Goal: Information Seeking & Learning: Learn about a topic

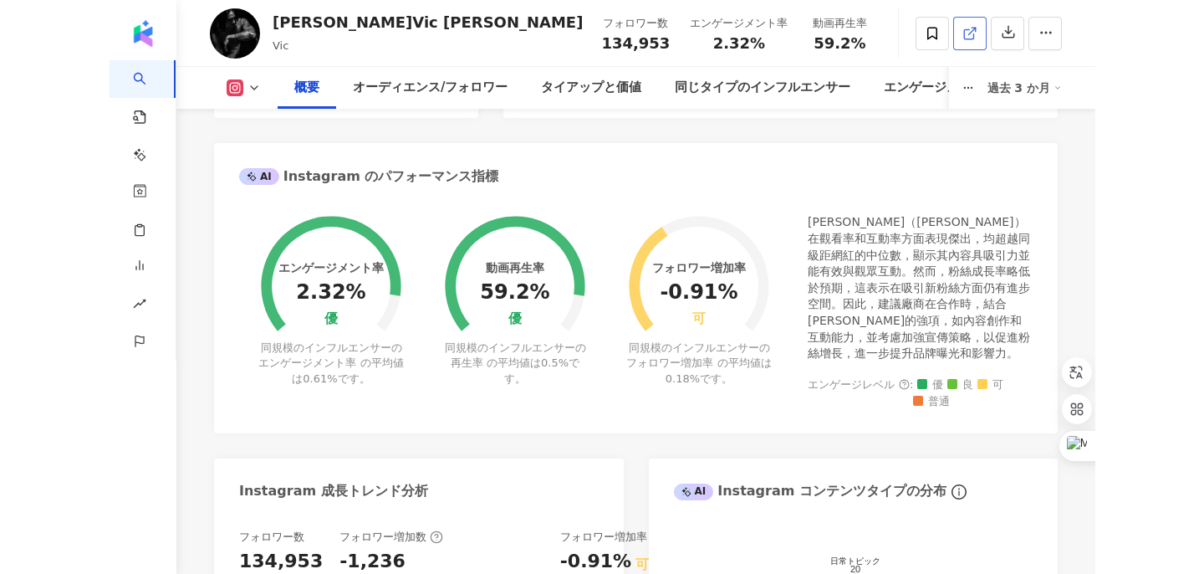
scroll to position [595, 0]
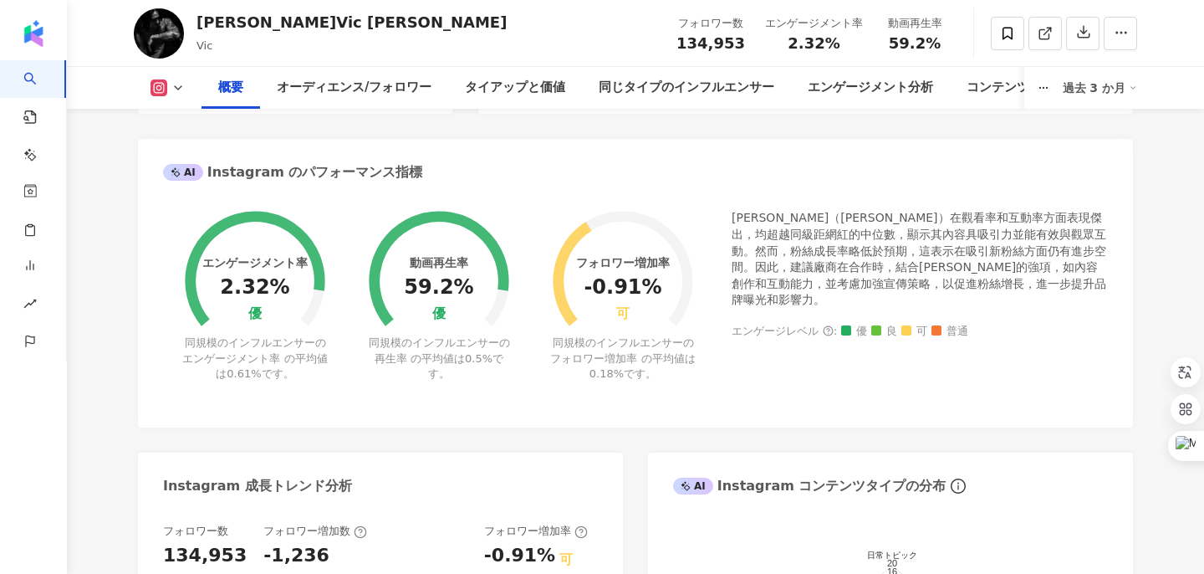
click at [968, 238] on div "[PERSON_NAME]（[PERSON_NAME]）在觀看率和互動率方面表現傑出，均超越同級距網紅的中位數，顯示其內容具吸引力並能有效與觀眾互動。然而，粉…" at bounding box center [920, 259] width 376 height 99
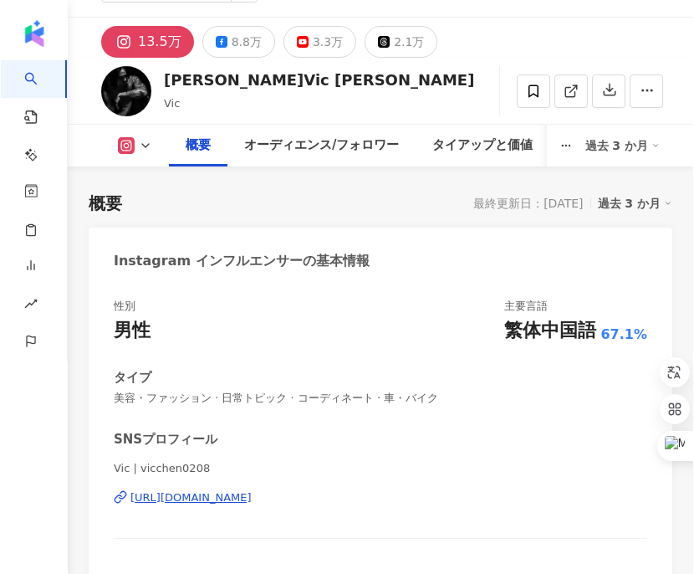
scroll to position [0, 0]
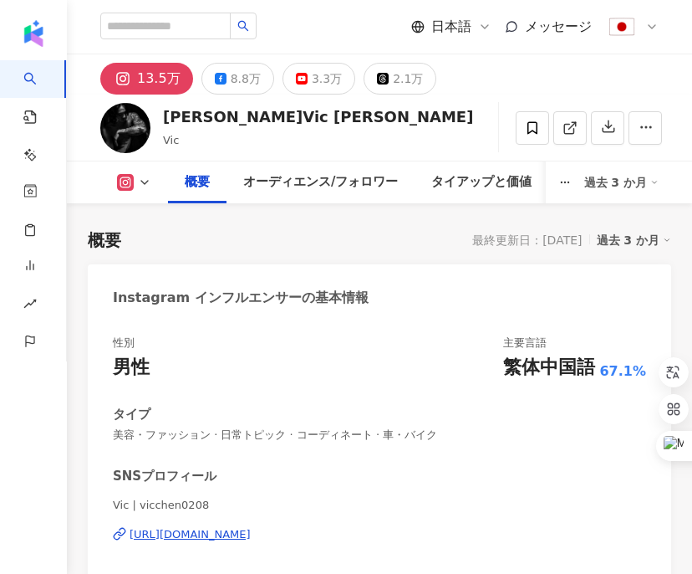
click at [218, 534] on div "[URL][DOMAIN_NAME]" at bounding box center [190, 534] width 121 height 15
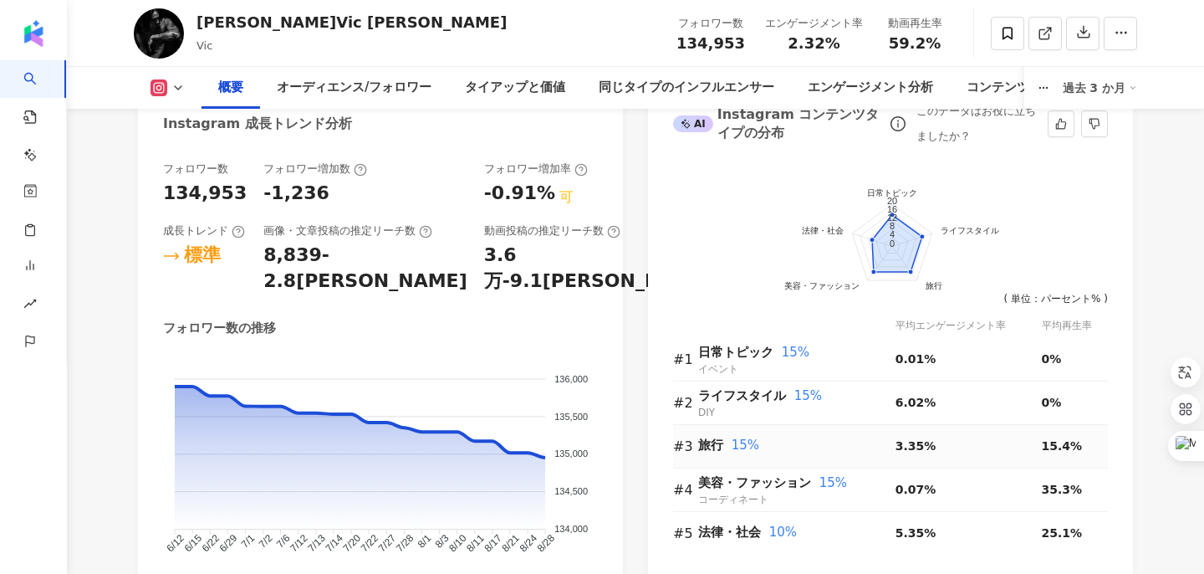
scroll to position [960, 0]
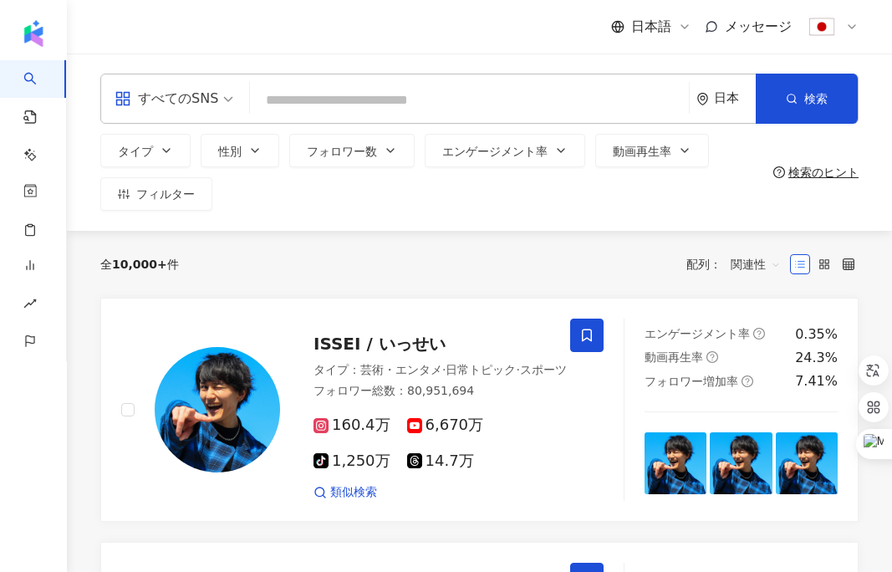
click at [713, 101] on div "日本" at bounding box center [726, 98] width 59 height 49
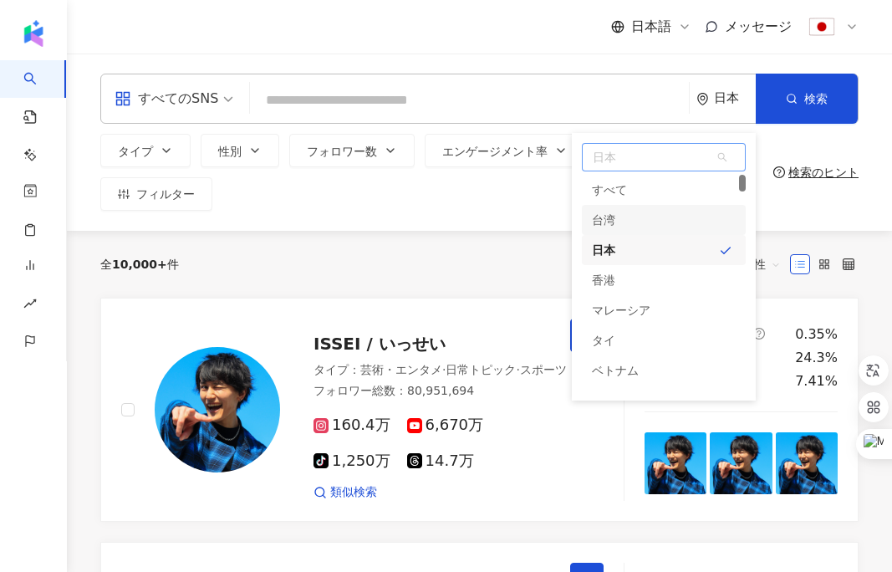
click at [660, 228] on div "台湾" at bounding box center [664, 220] width 164 height 30
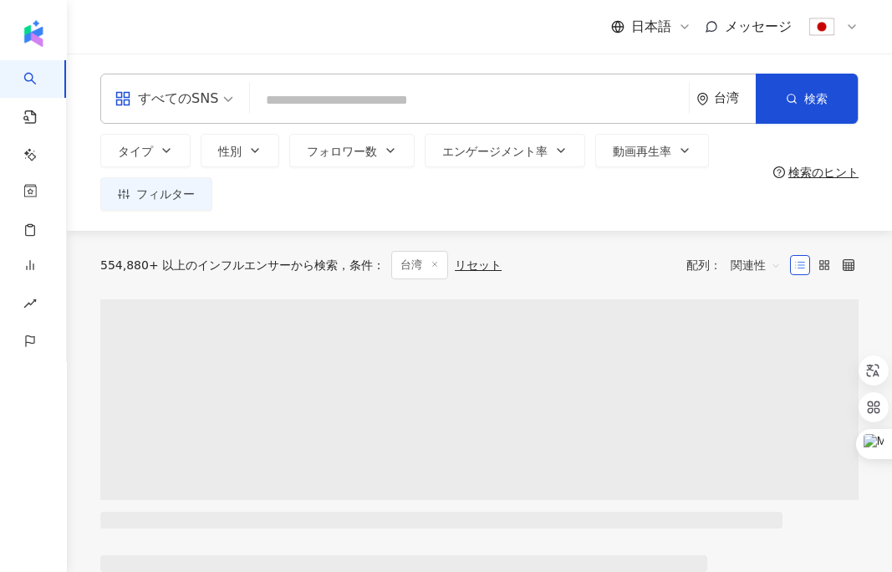
click at [507, 94] on input "search" at bounding box center [470, 100] width 426 height 32
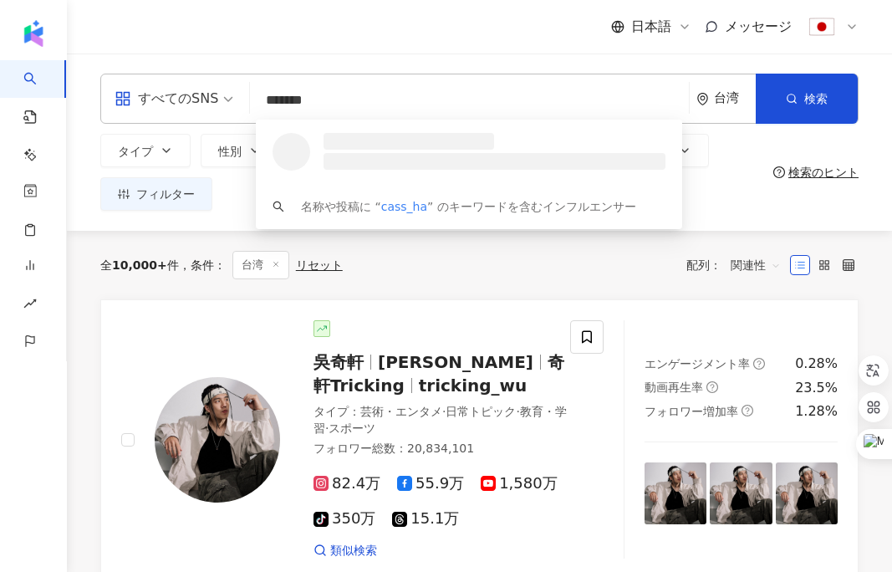
type input "********"
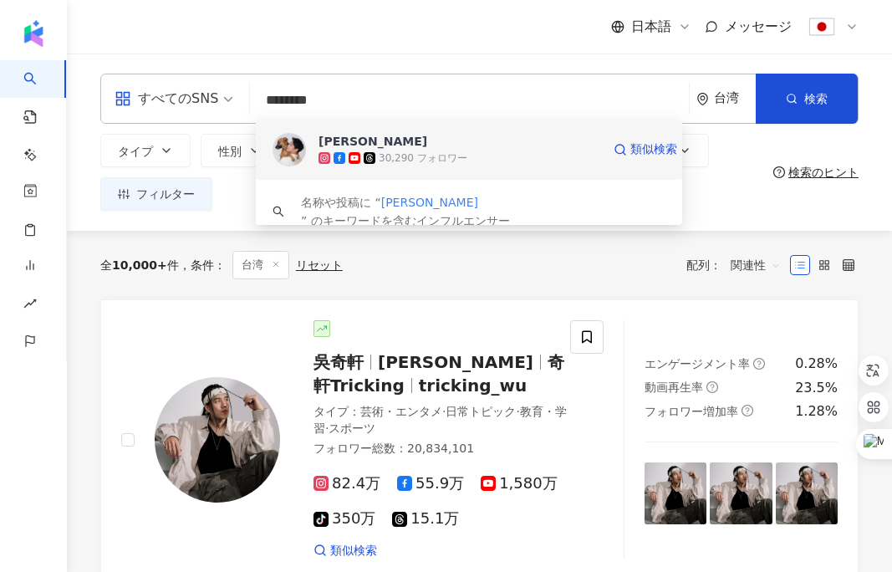
click at [344, 142] on div "[PERSON_NAME]" at bounding box center [373, 141] width 109 height 17
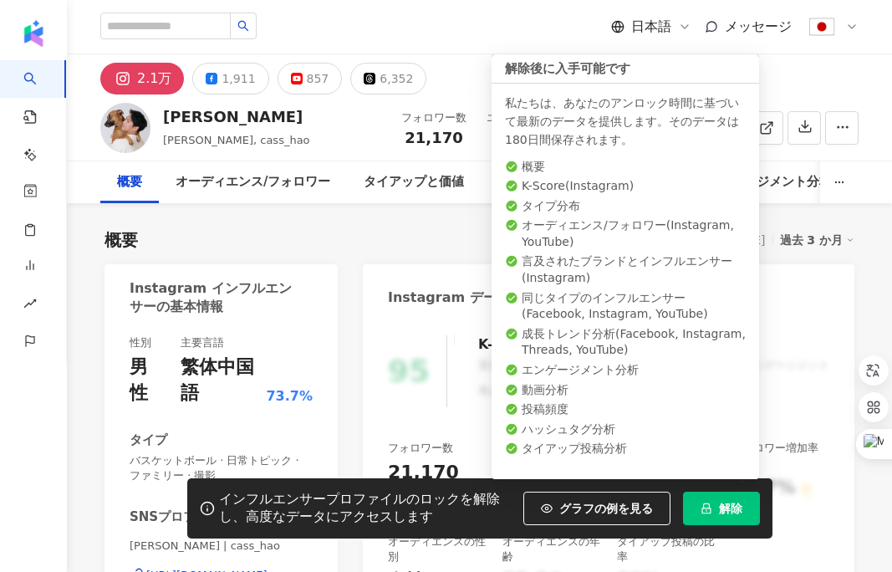
click at [731, 515] on button "解除" at bounding box center [721, 508] width 77 height 33
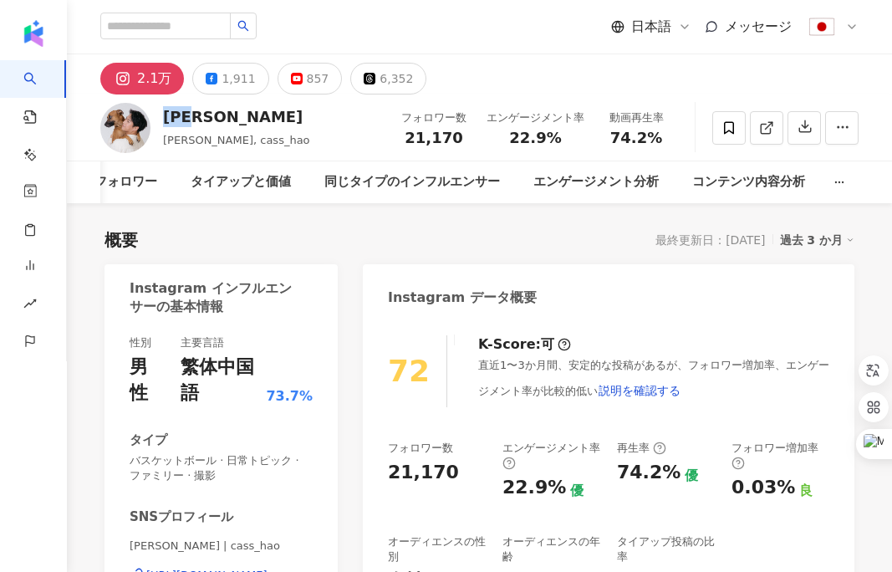
drag, startPoint x: 211, startPoint y: 115, endPoint x: 168, endPoint y: 119, distance: 42.8
click at [167, 119] on div "王昊翔" at bounding box center [236, 116] width 147 height 21
copy div "王昊翔"
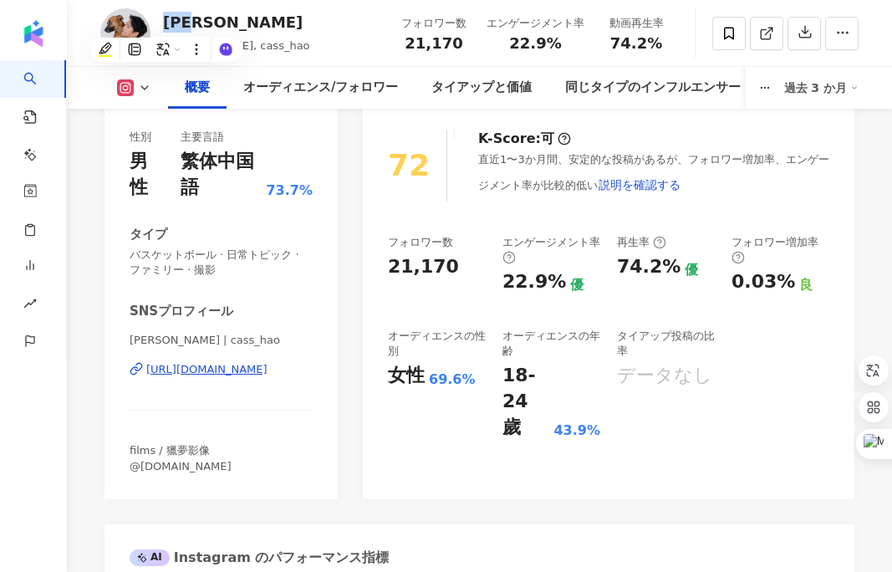
scroll to position [221, 0]
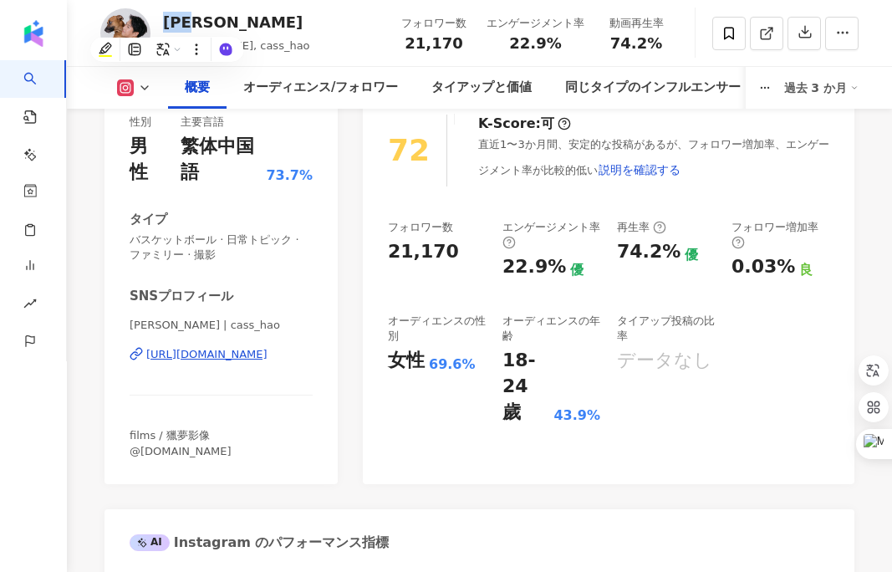
click at [249, 351] on div "https://www.instagram.com/cass_hao/" at bounding box center [206, 354] width 121 height 15
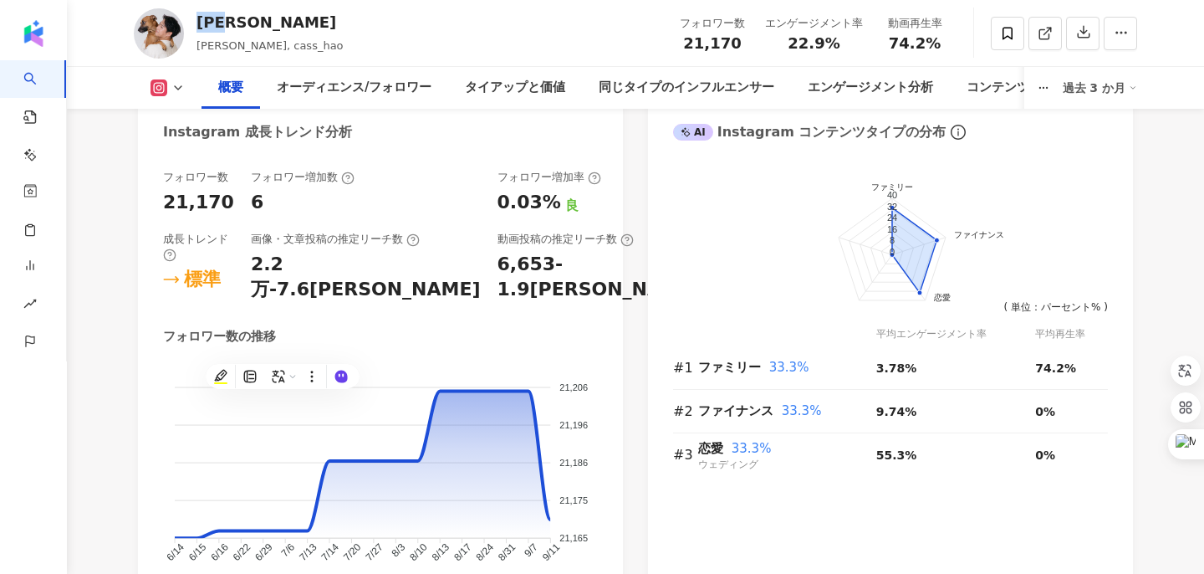
scroll to position [904, 0]
